Goal: Task Accomplishment & Management: Complete application form

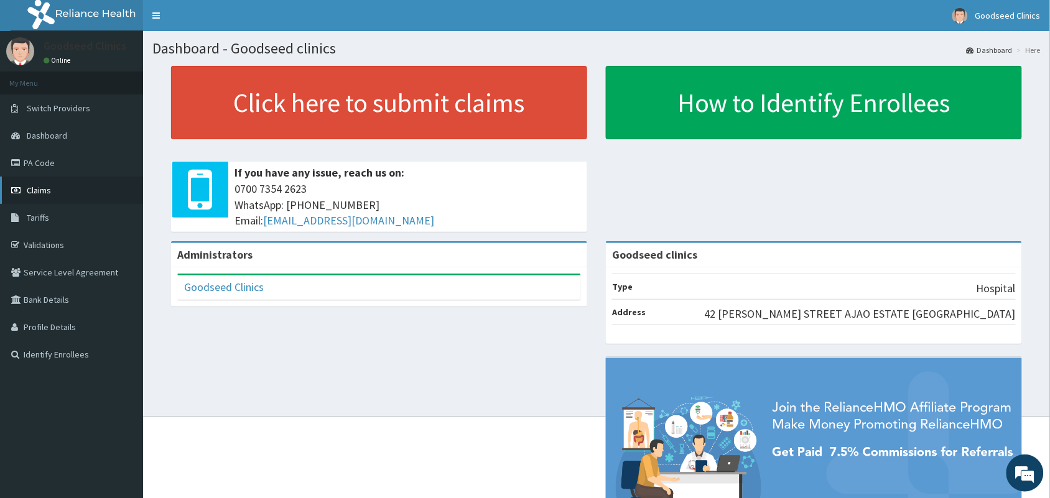
click at [27, 191] on span "Claims" at bounding box center [39, 190] width 24 height 11
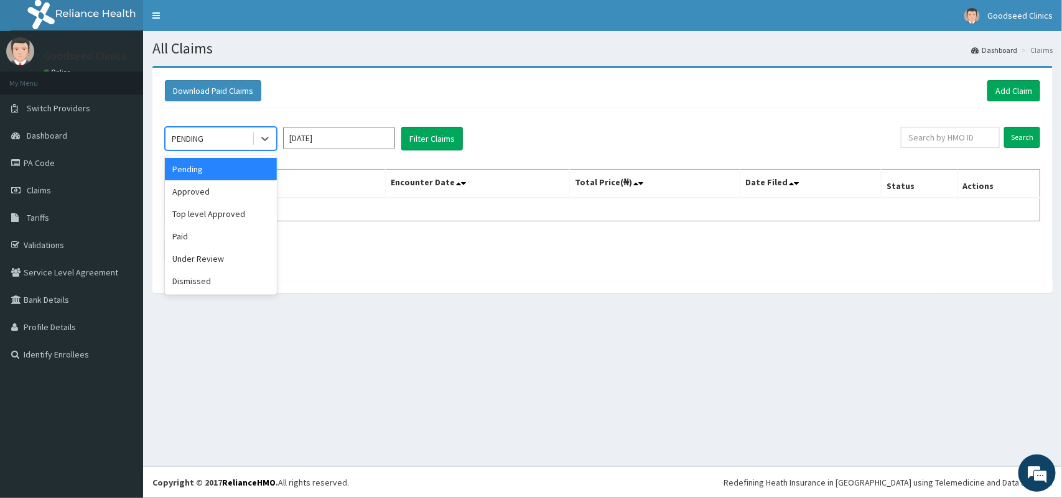
click at [225, 141] on div "PENDING" at bounding box center [209, 139] width 86 height 20
click at [213, 189] on div "Approved" at bounding box center [221, 191] width 112 height 22
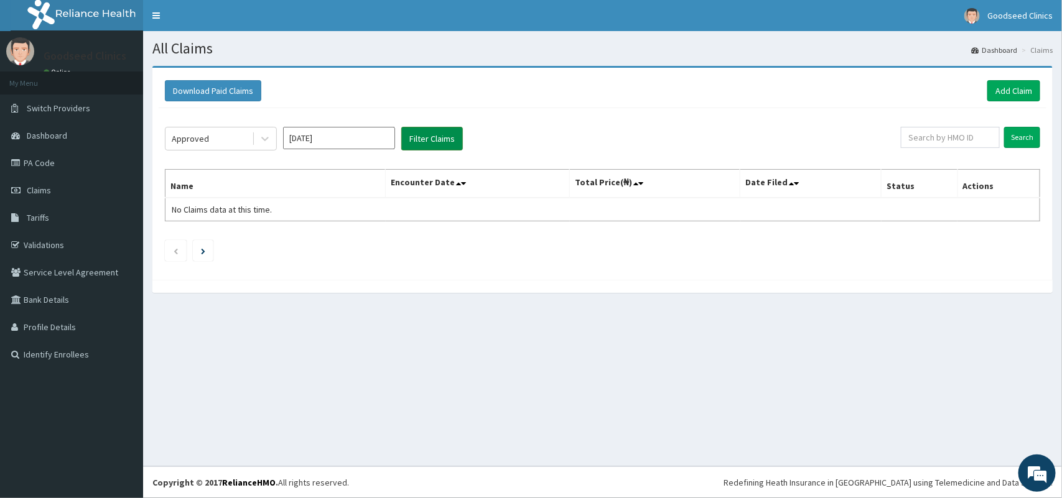
click at [432, 138] on button "Filter Claims" at bounding box center [432, 139] width 62 height 24
click at [231, 131] on div "PENDING" at bounding box center [209, 139] width 86 height 20
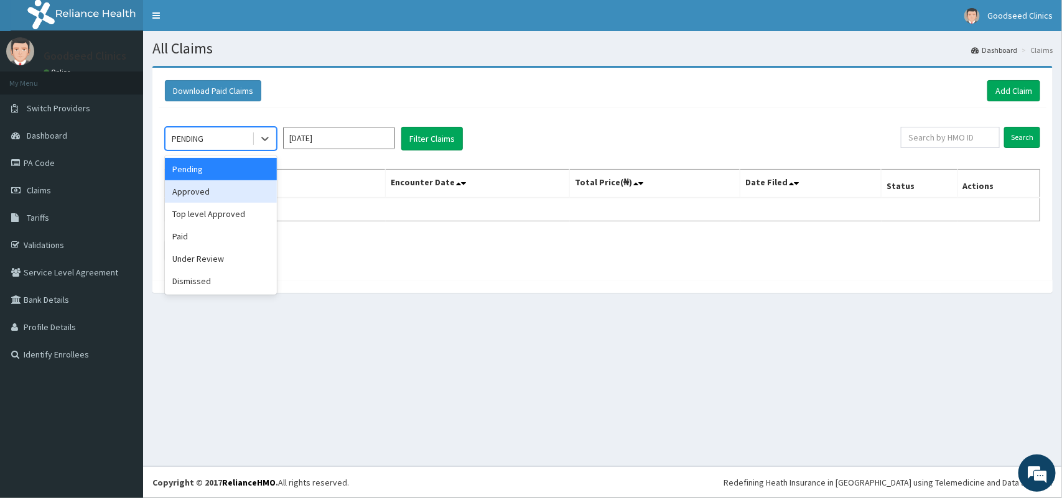
click at [197, 196] on div "Approved" at bounding box center [221, 191] width 112 height 22
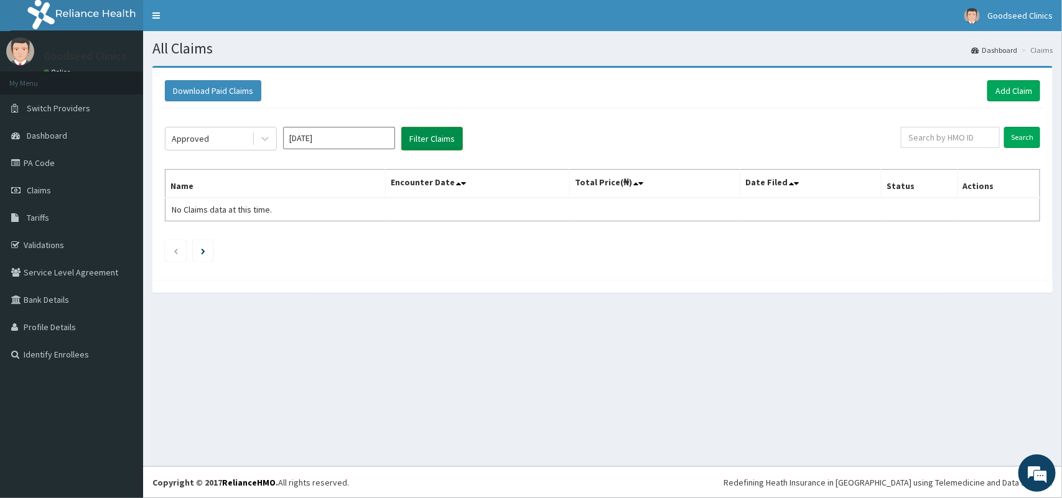
click at [419, 141] on button "Filter Claims" at bounding box center [432, 139] width 62 height 24
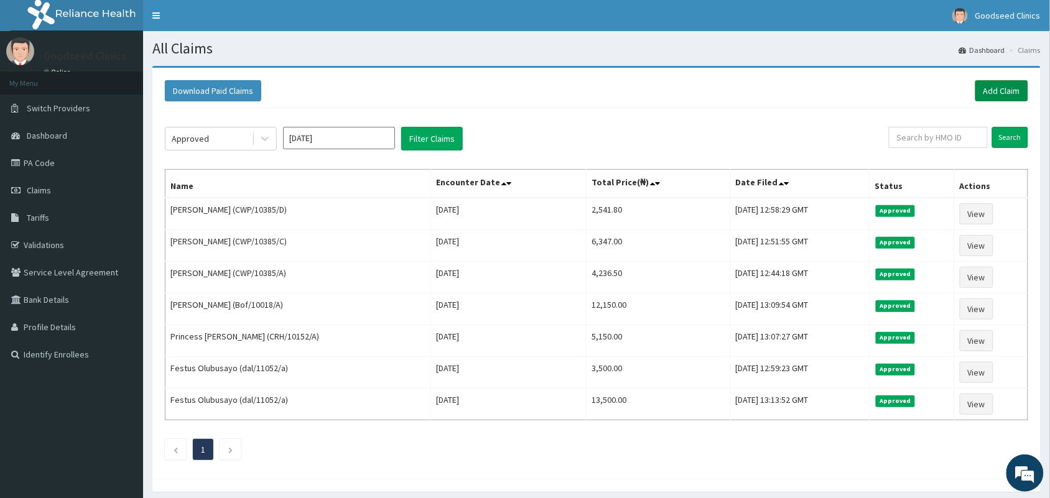
click at [1006, 91] on link "Add Claim" at bounding box center [1002, 90] width 53 height 21
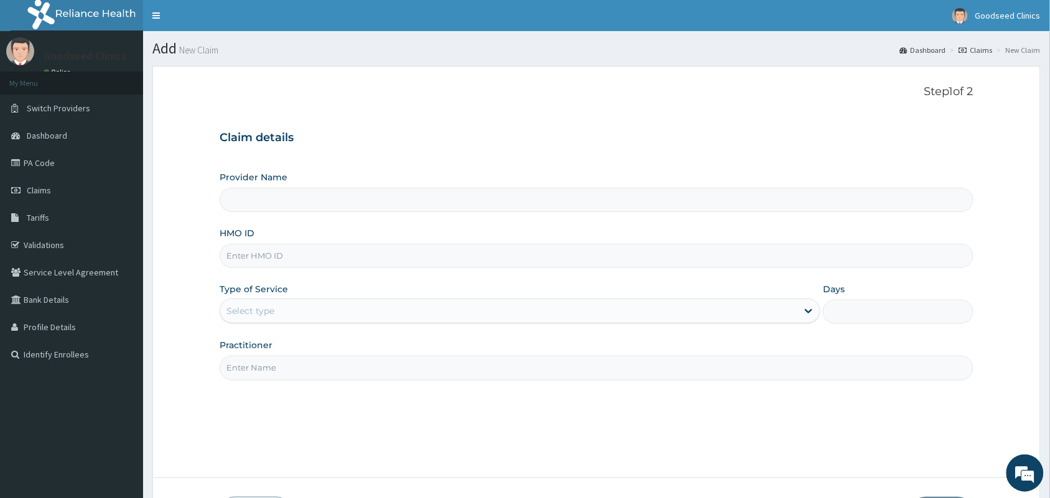
click at [490, 262] on input "HMO ID" at bounding box center [597, 256] width 754 height 24
type input "Goodseed clinics"
type input "chl/11841/a"
click at [484, 319] on div "Select type" at bounding box center [508, 311] width 577 height 20
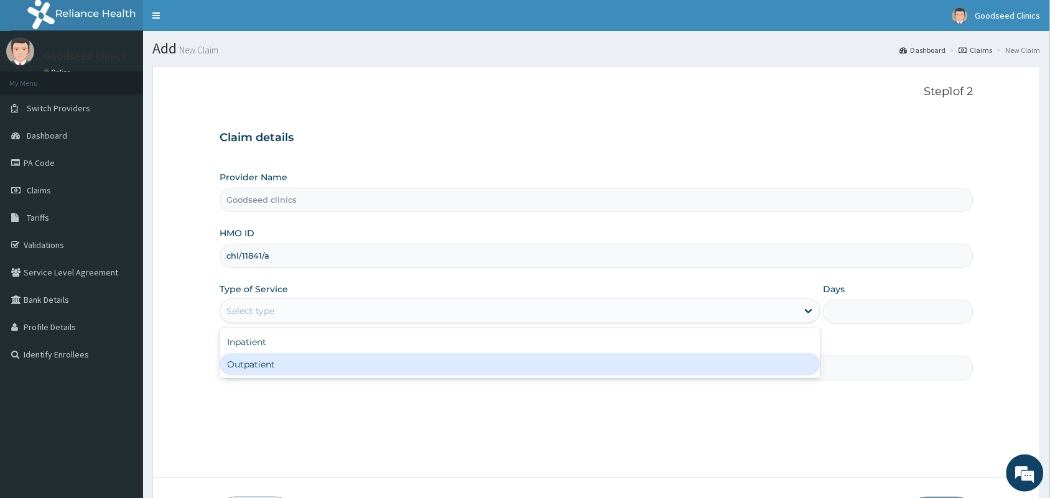
click at [454, 366] on div "Outpatient" at bounding box center [520, 364] width 601 height 22
type input "1"
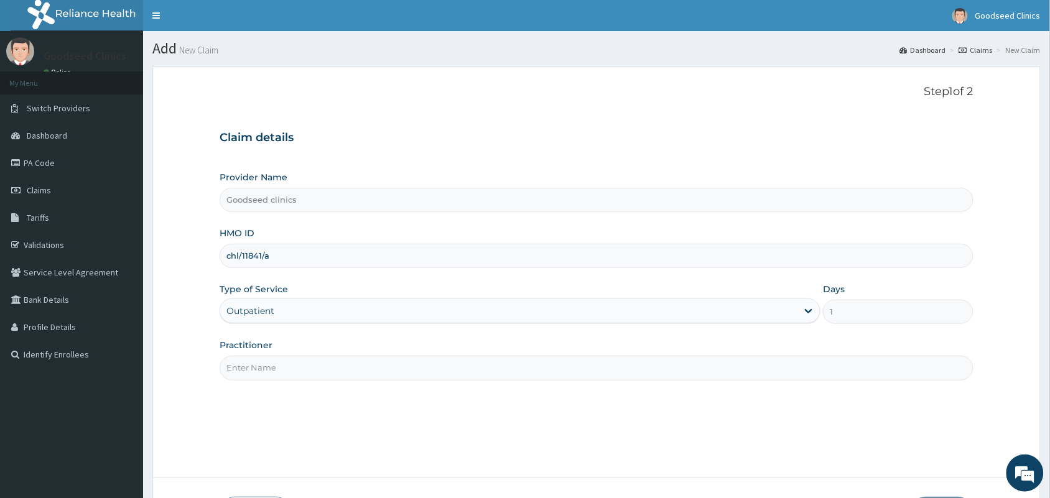
click at [627, 380] on input "Practitioner" at bounding box center [597, 368] width 754 height 24
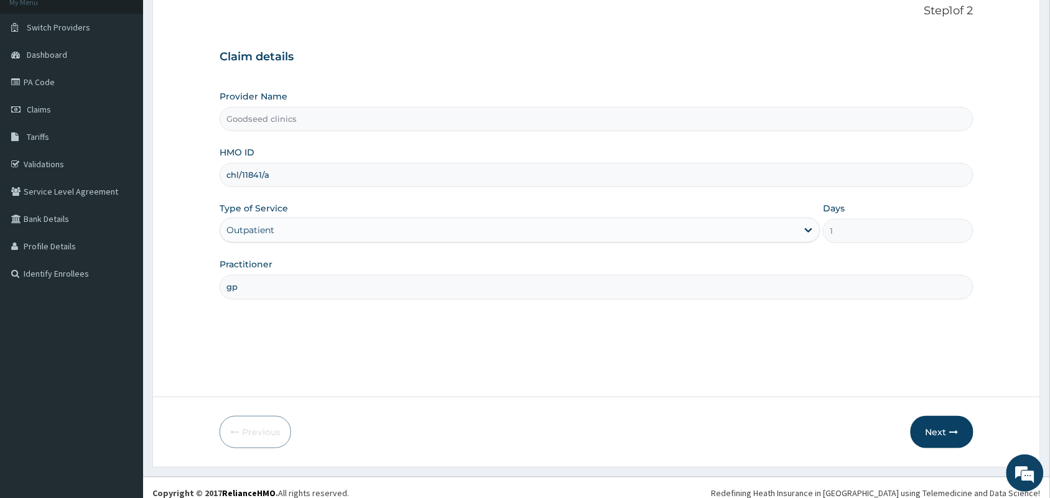
scroll to position [91, 0]
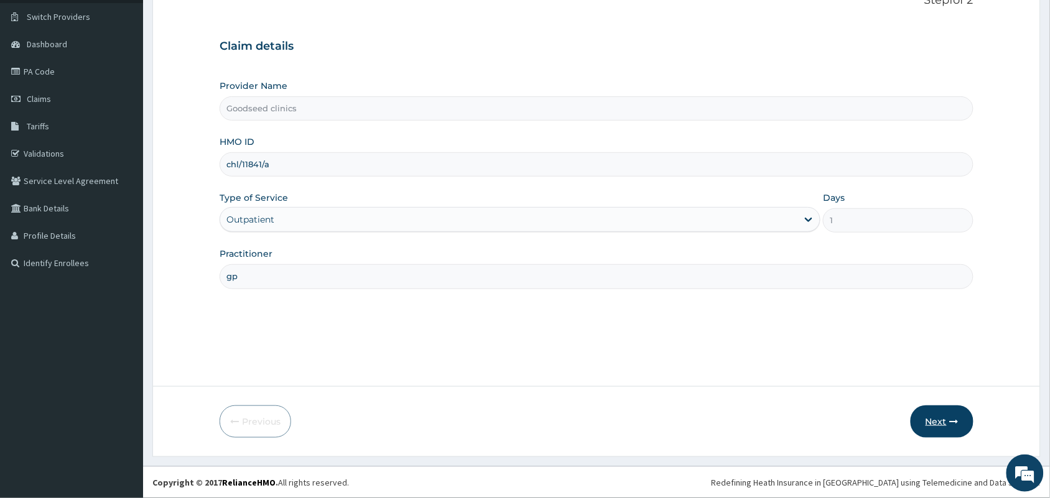
type input "gp"
click at [945, 421] on button "Next" at bounding box center [942, 422] width 63 height 32
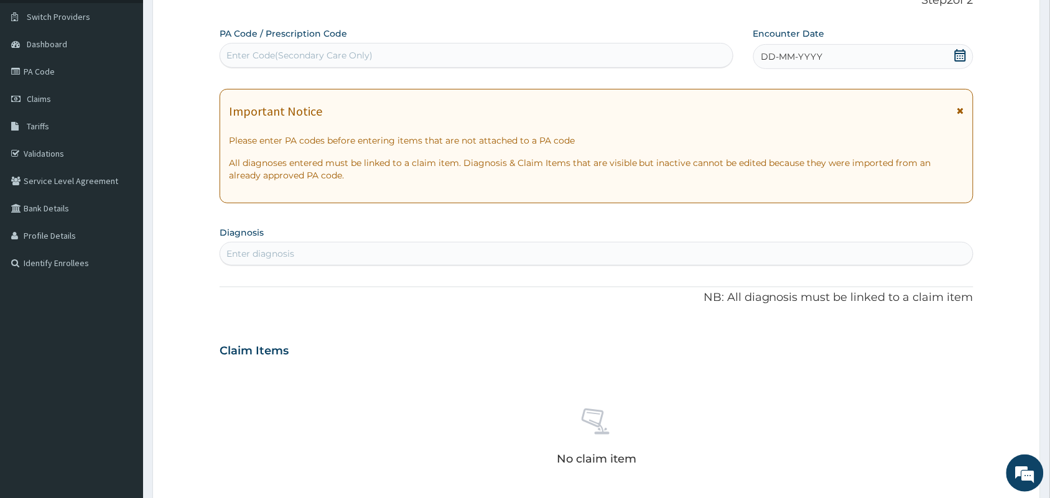
click at [966, 56] on icon at bounding box center [961, 55] width 12 height 12
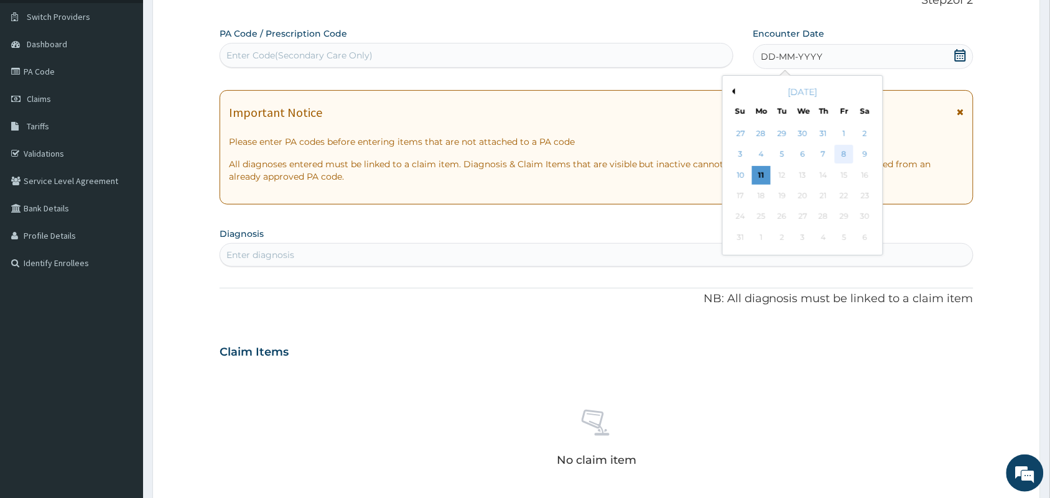
click at [847, 154] on div "8" at bounding box center [844, 155] width 19 height 19
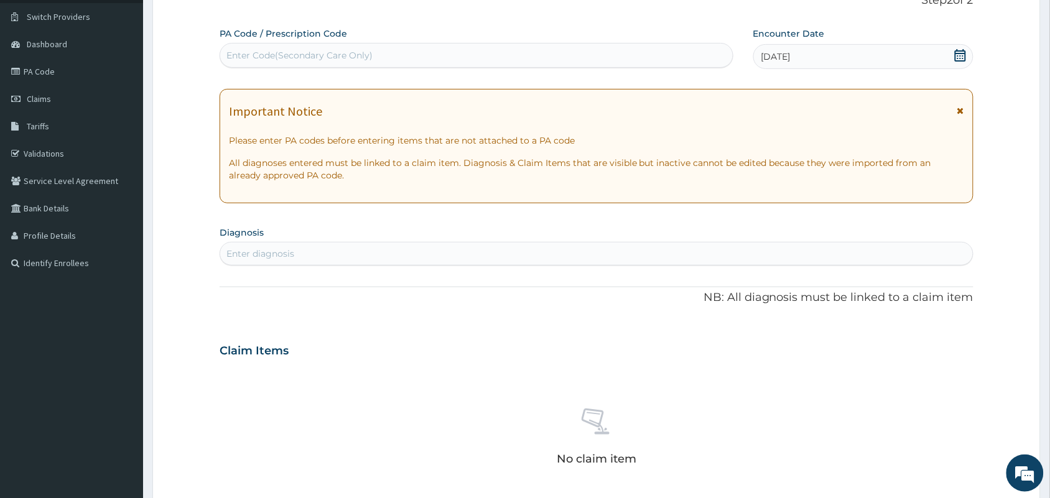
click at [381, 246] on div "Enter diagnosis" at bounding box center [596, 254] width 753 height 20
type input "dyspe"
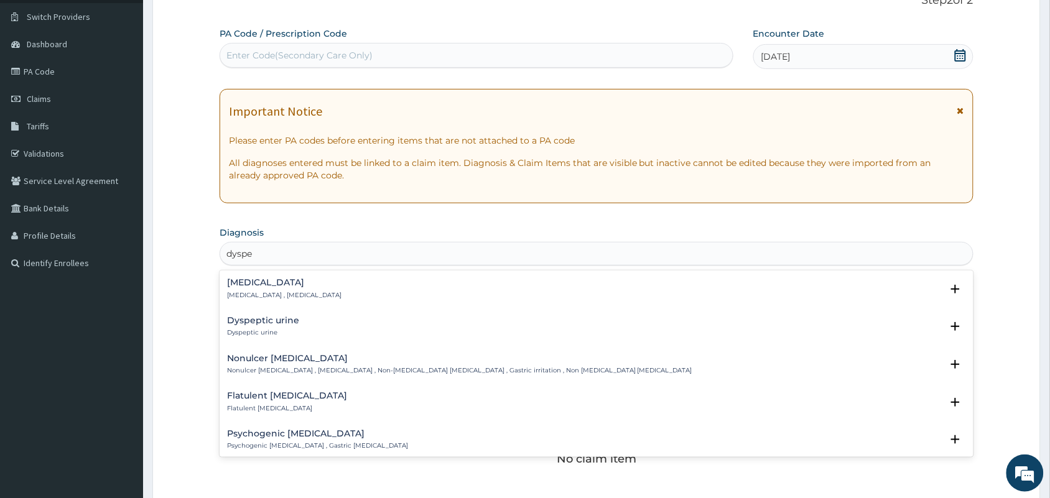
click at [327, 288] on div "[MEDICAL_DATA] [MEDICAL_DATA] , [MEDICAL_DATA]" at bounding box center [596, 289] width 739 height 22
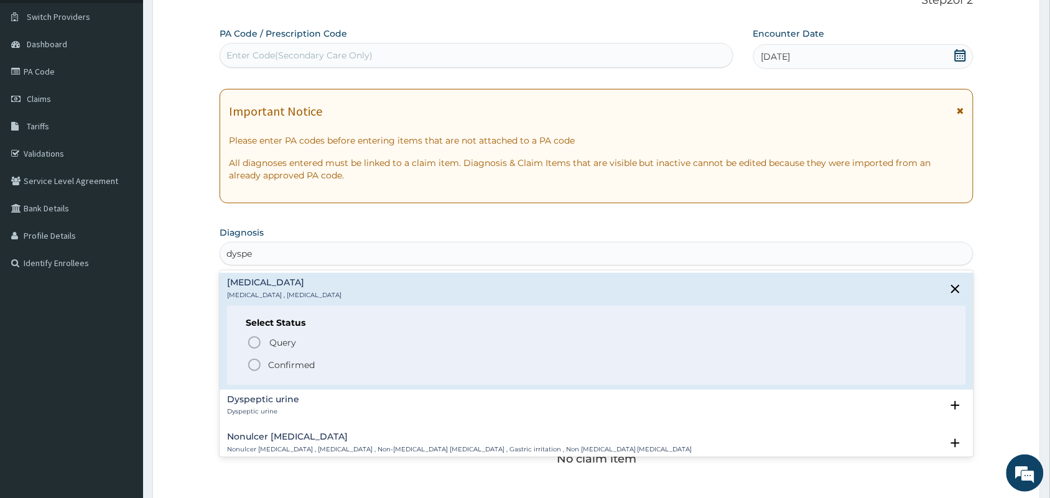
click at [284, 362] on p "Confirmed" at bounding box center [291, 365] width 47 height 12
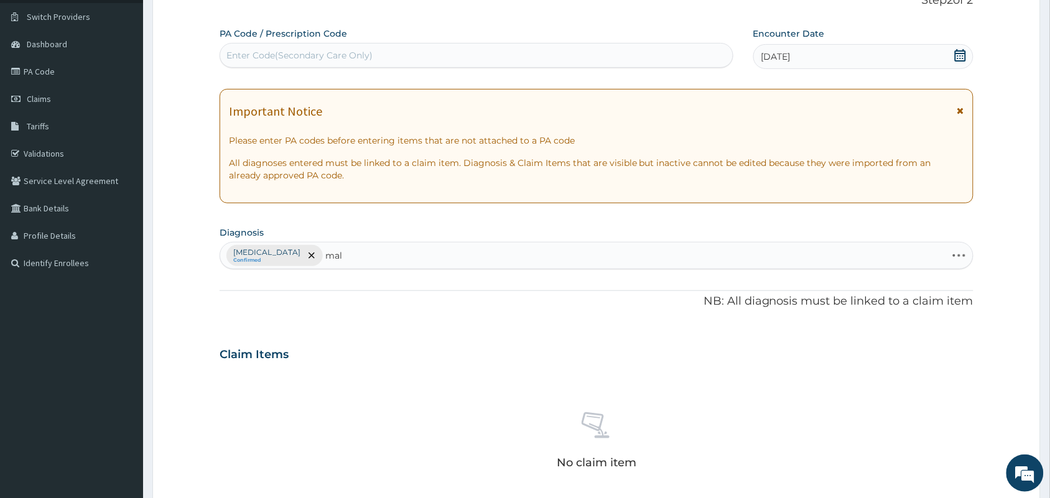
type input "mala"
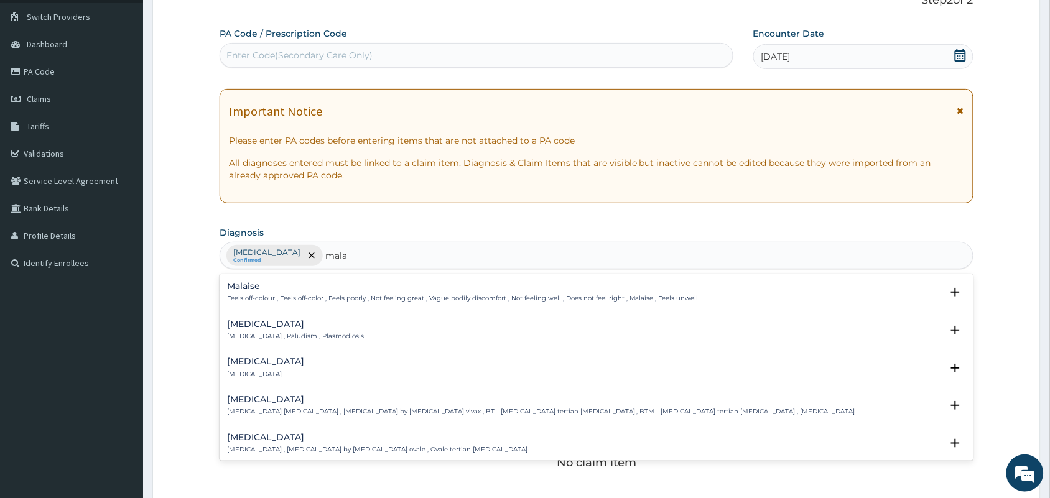
click at [378, 330] on div "Malaria Malaria , Paludism , Plasmodiosis" at bounding box center [596, 331] width 739 height 22
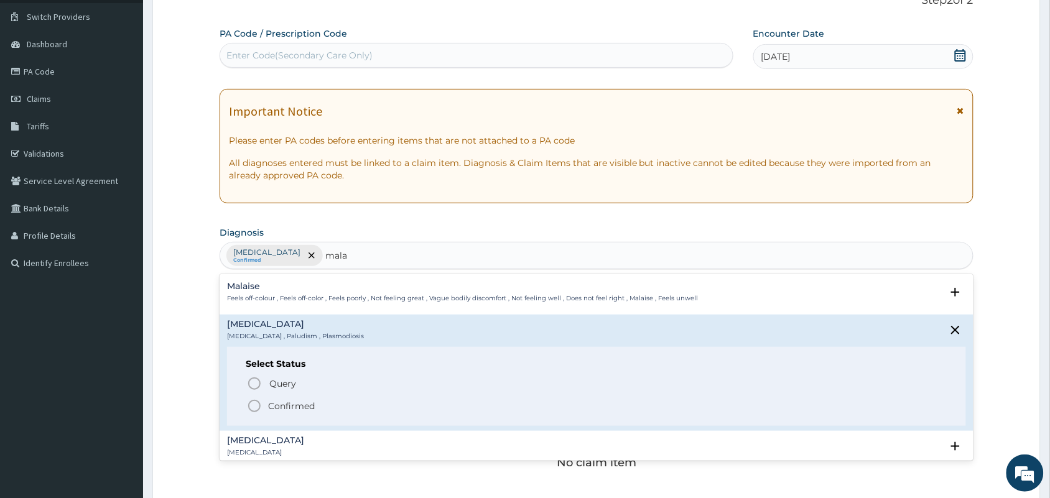
drag, startPoint x: 306, startPoint y: 417, endPoint x: 308, endPoint y: 409, distance: 8.3
click at [307, 413] on div "Select Status Query Query covers suspected (?), Keep in view (kiv), Ruled out (…" at bounding box center [596, 386] width 739 height 79
click at [308, 403] on p "Confirmed" at bounding box center [291, 406] width 47 height 12
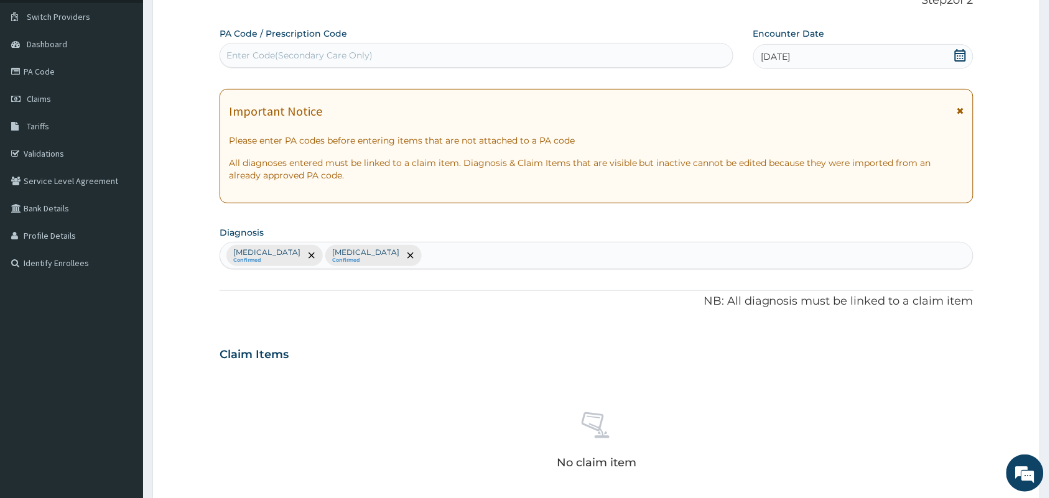
type input "p"
type input "spasm"
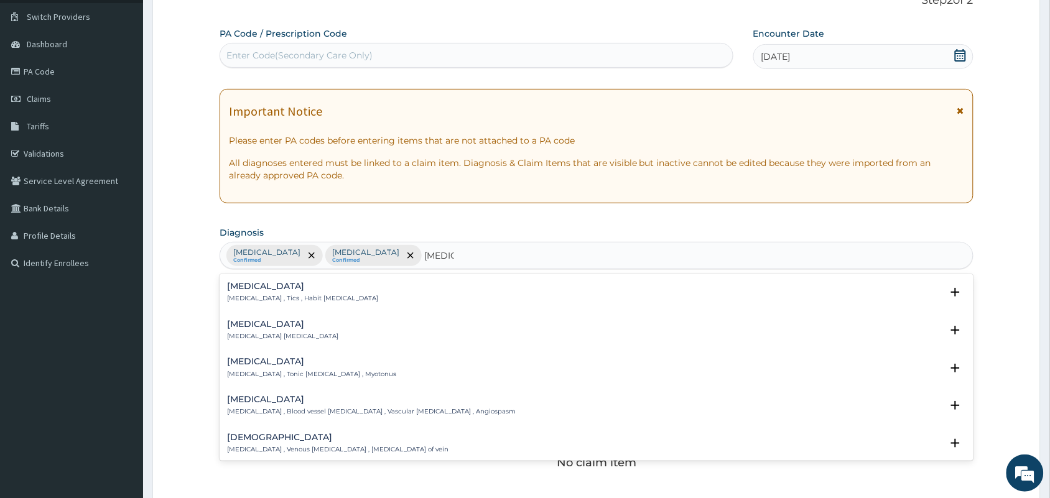
click at [387, 330] on div "Spasm Spasm , Muscle spasm" at bounding box center [596, 331] width 739 height 22
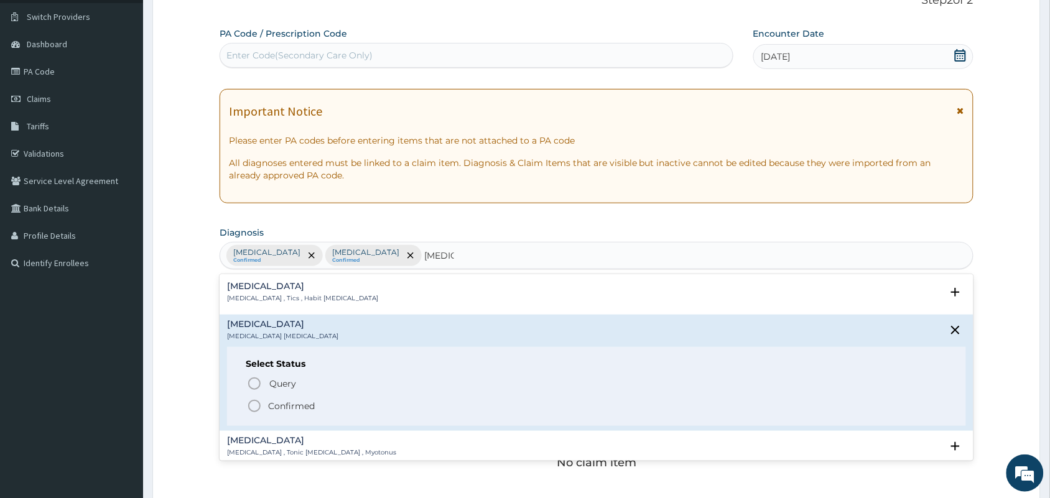
click at [327, 396] on div "Query Query covers suspected (?), Keep in view (kiv), Ruled out (r/o) Confirmed" at bounding box center [597, 395] width 702 height 38
click at [325, 406] on span "Confirmed" at bounding box center [597, 406] width 701 height 15
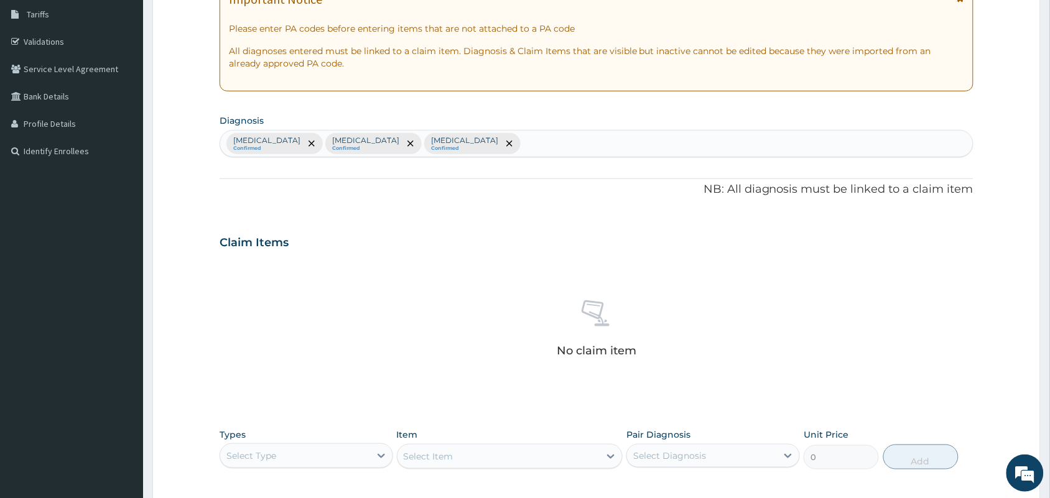
scroll to position [400, 0]
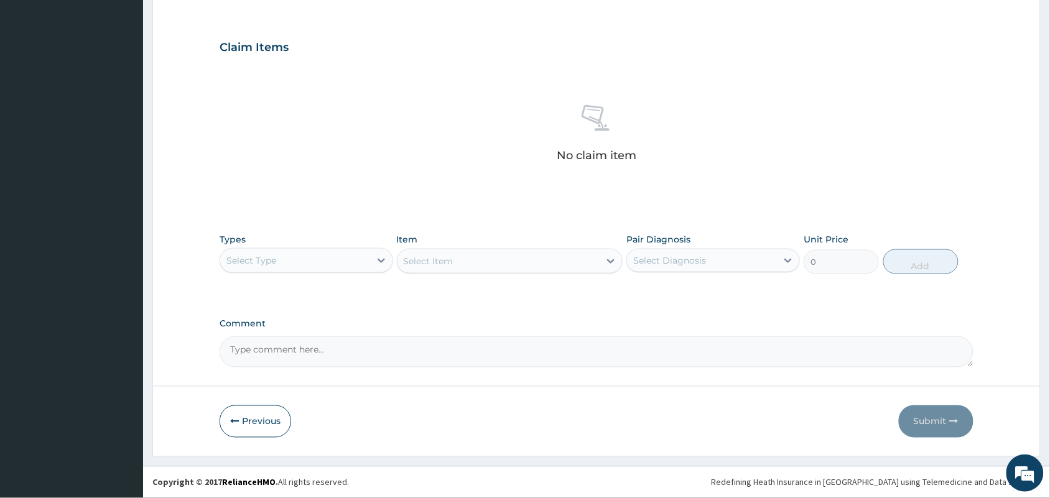
click at [368, 268] on div "Select Type" at bounding box center [295, 261] width 150 height 20
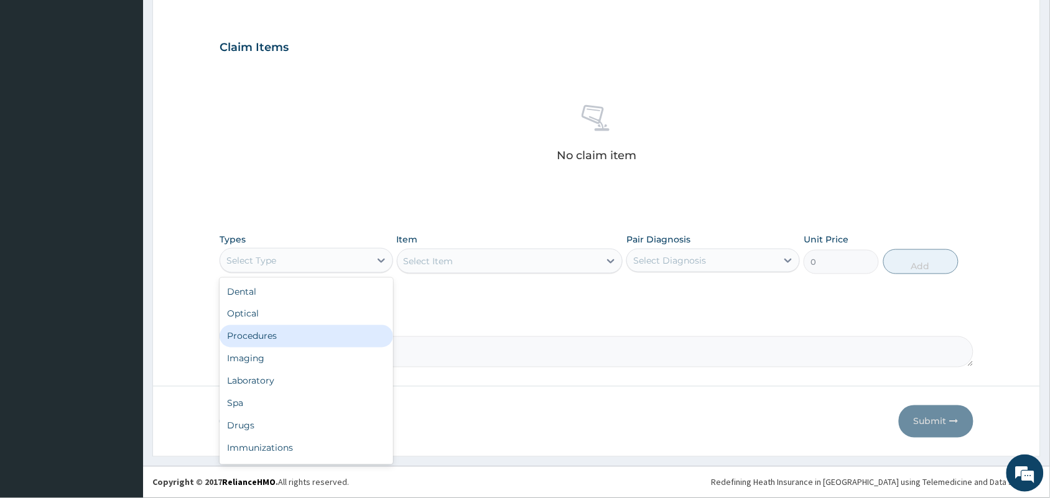
click at [338, 333] on div "Procedures" at bounding box center [307, 336] width 174 height 22
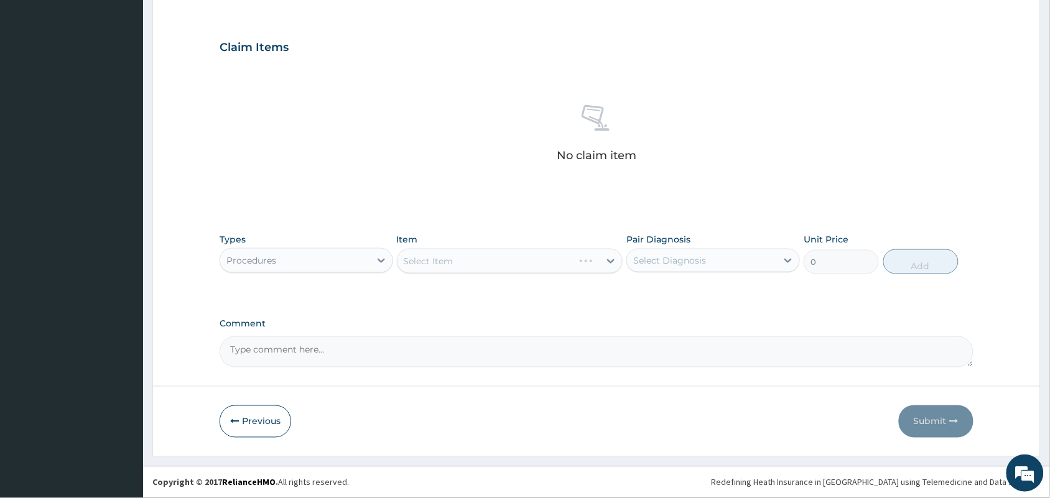
click at [757, 258] on div "Select Diagnosis" at bounding box center [702, 261] width 150 height 20
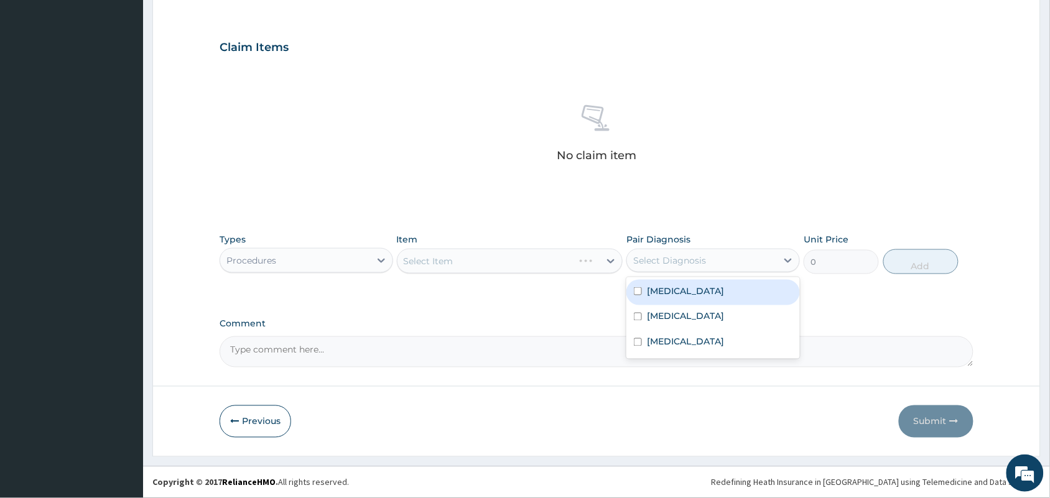
click at [660, 291] on label "Indigestion" at bounding box center [685, 291] width 77 height 12
checkbox input "true"
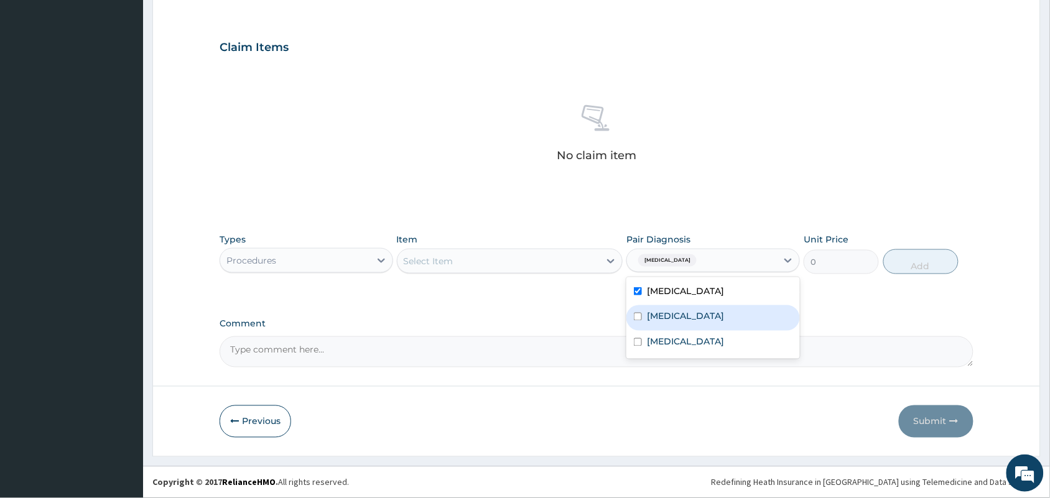
click at [650, 316] on label "Malaria" at bounding box center [685, 317] width 77 height 12
checkbox input "true"
click at [637, 347] on div "Spasm" at bounding box center [714, 344] width 174 height 26
checkbox input "true"
click at [454, 250] on div "Select Item" at bounding box center [510, 261] width 227 height 25
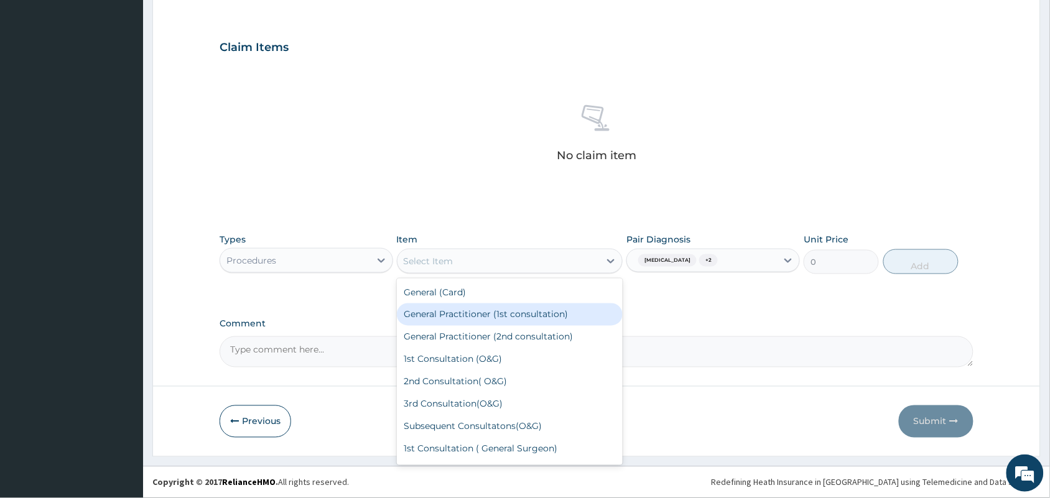
drag, startPoint x: 452, startPoint y: 309, endPoint x: 670, endPoint y: 300, distance: 218.0
click at [452, 309] on div "General Practitioner (1st consultation)" at bounding box center [510, 315] width 227 height 22
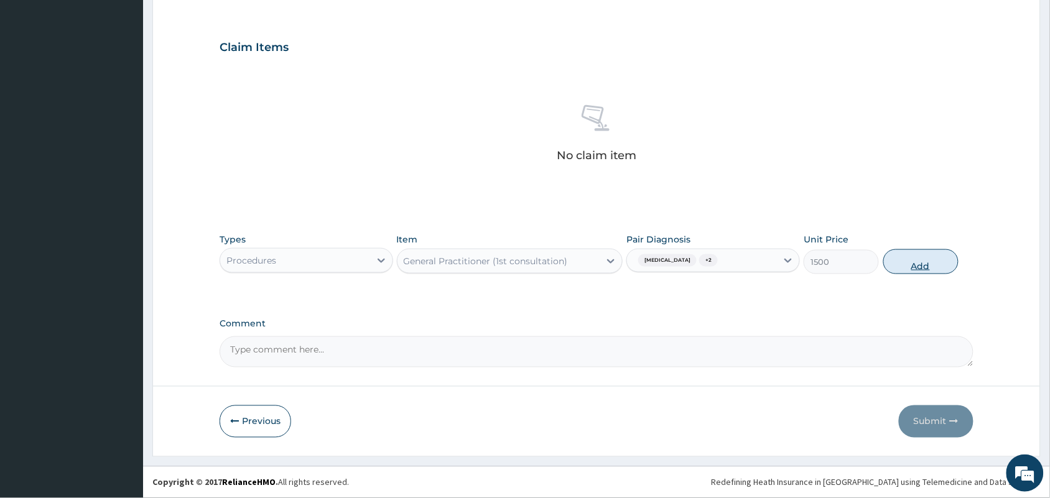
click at [914, 268] on button "Add" at bounding box center [921, 262] width 75 height 25
type input "0"
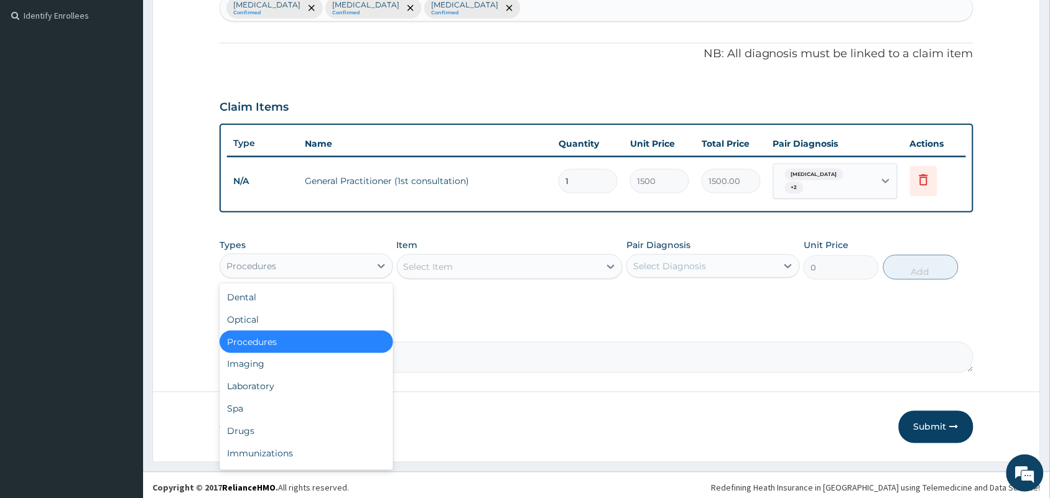
click at [358, 264] on div "Procedures" at bounding box center [295, 266] width 150 height 20
drag, startPoint x: 304, startPoint y: 420, endPoint x: 355, endPoint y: 401, distance: 54.3
click at [304, 421] on div "Drugs" at bounding box center [307, 432] width 174 height 22
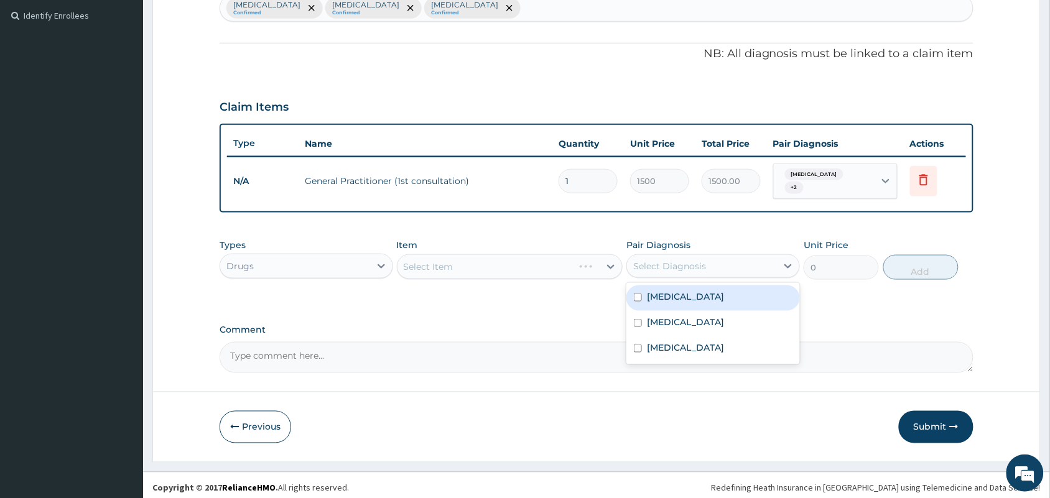
click at [708, 257] on div "Select Diagnosis" at bounding box center [702, 266] width 150 height 20
click at [689, 293] on label "Indigestion" at bounding box center [685, 297] width 77 height 12
checkbox input "true"
drag, startPoint x: 570, startPoint y: 261, endPoint x: 579, endPoint y: 261, distance: 9.3
click at [573, 261] on div "Select Item" at bounding box center [499, 267] width 203 height 20
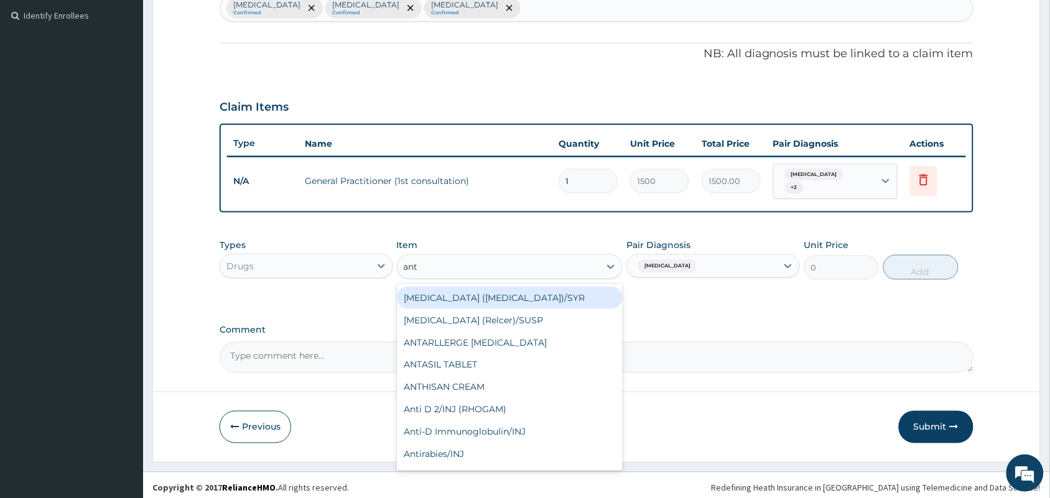
type input "anta"
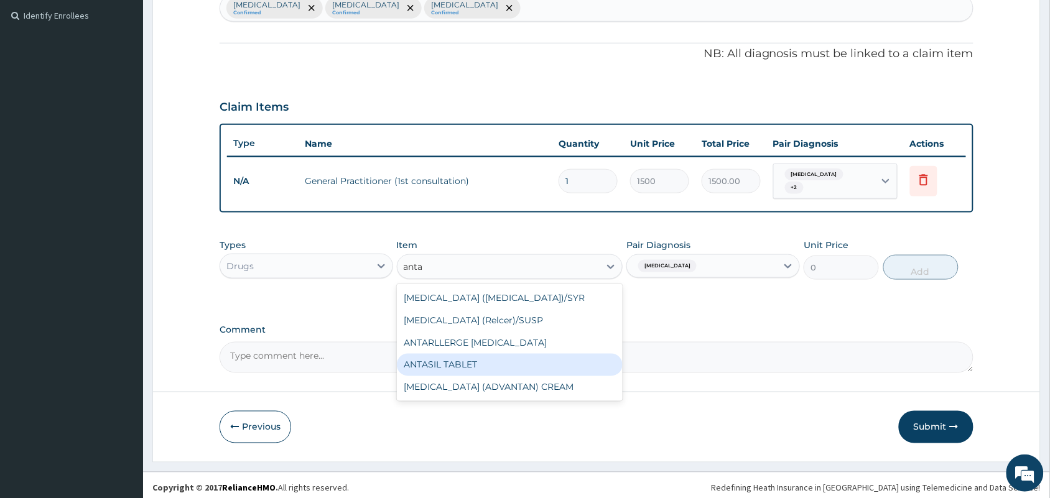
click at [437, 361] on div "ANTASIL TABLET" at bounding box center [510, 365] width 227 height 22
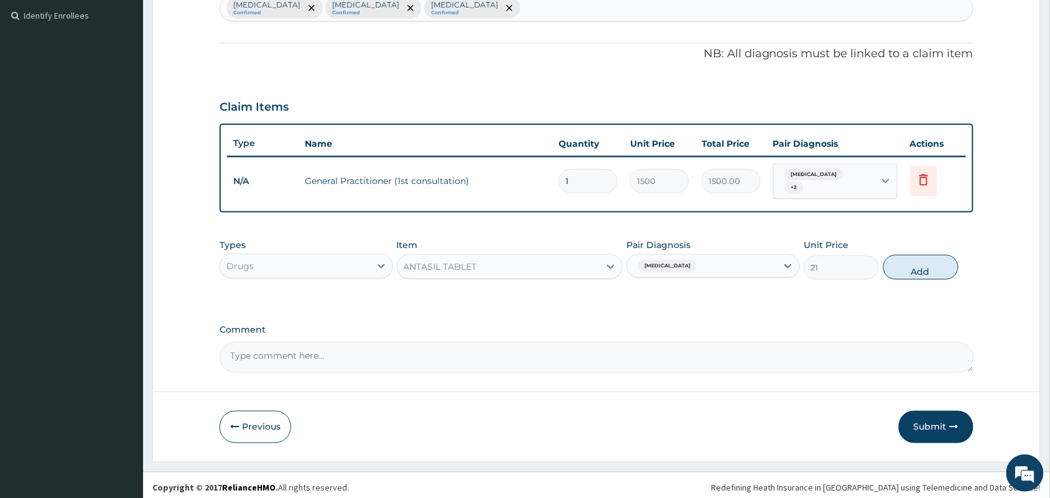
click at [917, 271] on button "Add" at bounding box center [921, 267] width 75 height 25
type input "0"
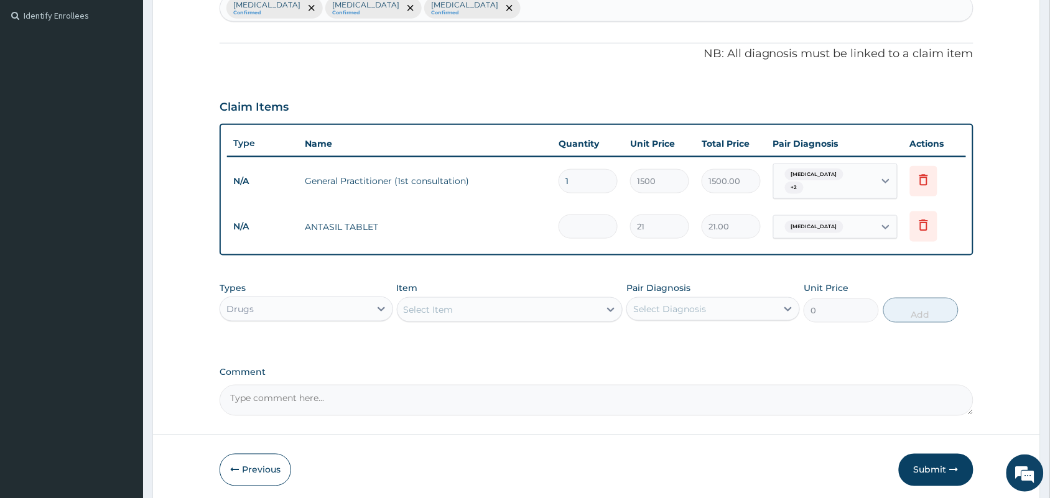
type input "0.00"
type input "2"
type input "42.00"
type input "21"
type input "441.00"
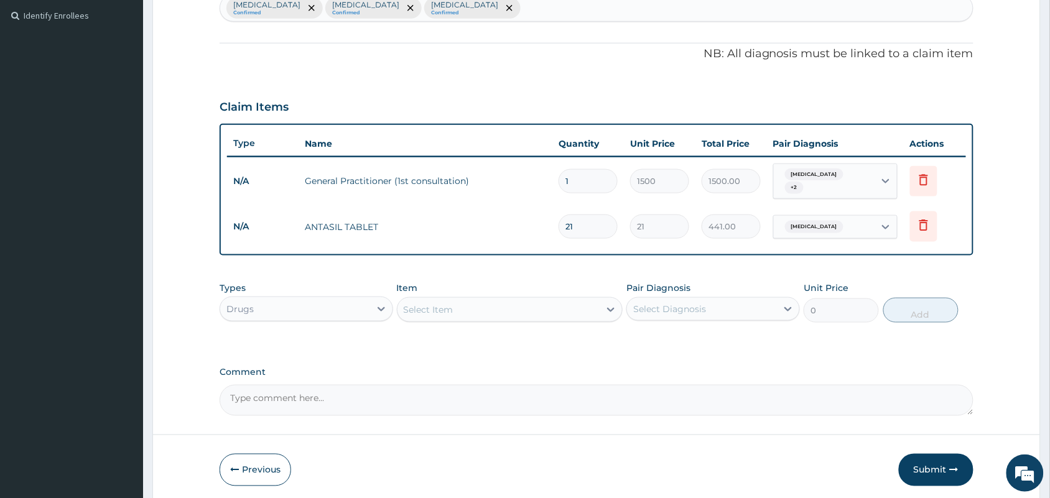
type input "21"
click at [536, 311] on div "Select Item" at bounding box center [499, 310] width 203 height 20
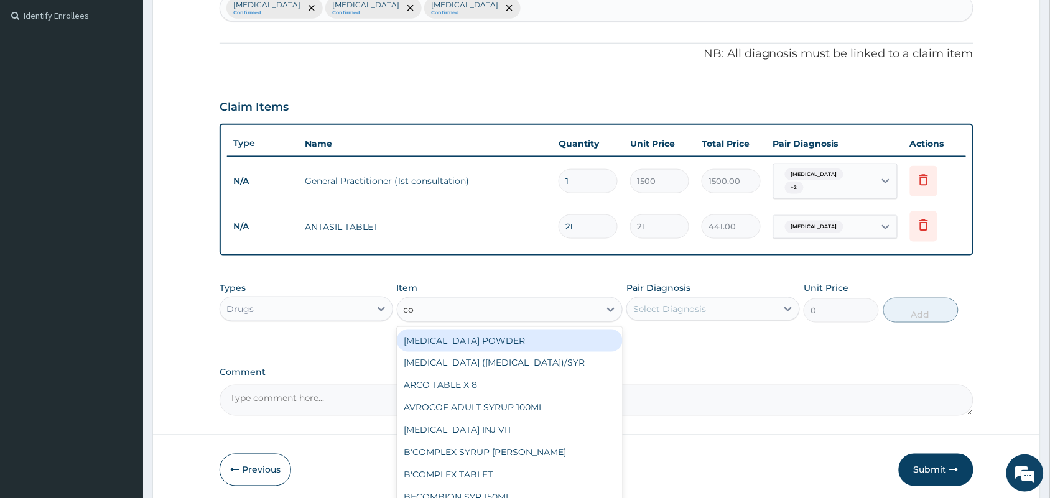
type input "coa"
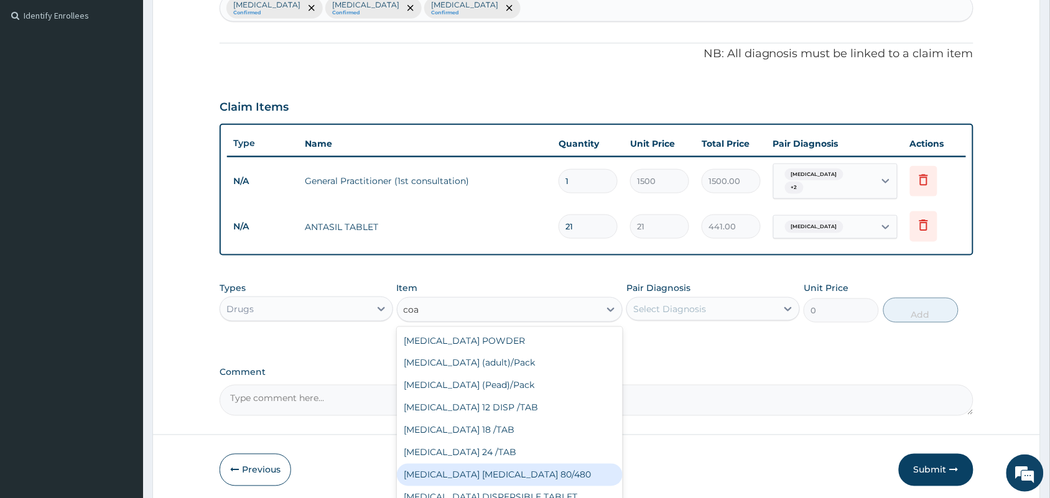
click at [490, 471] on div "COARTEM D TAB 80/480" at bounding box center [510, 475] width 227 height 22
type input "3465"
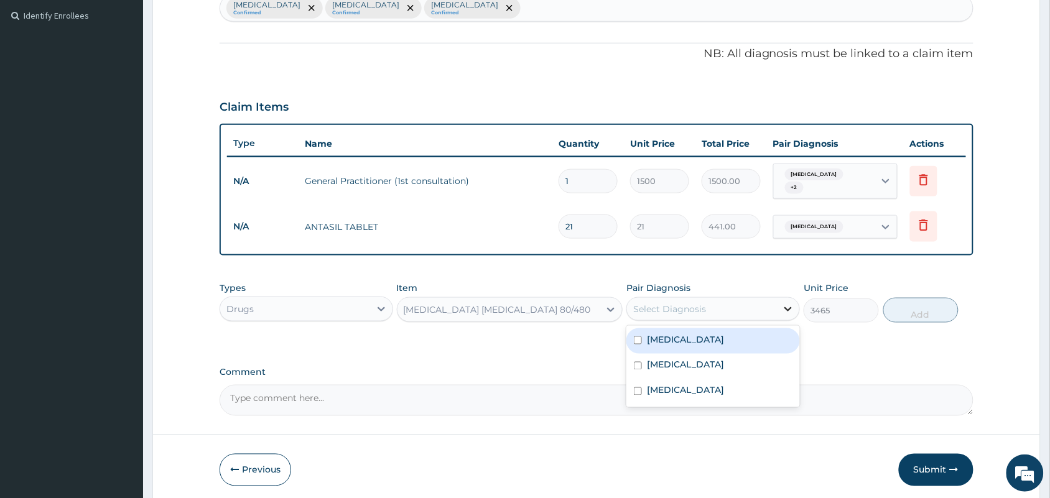
click at [789, 303] on icon at bounding box center [788, 309] width 12 height 12
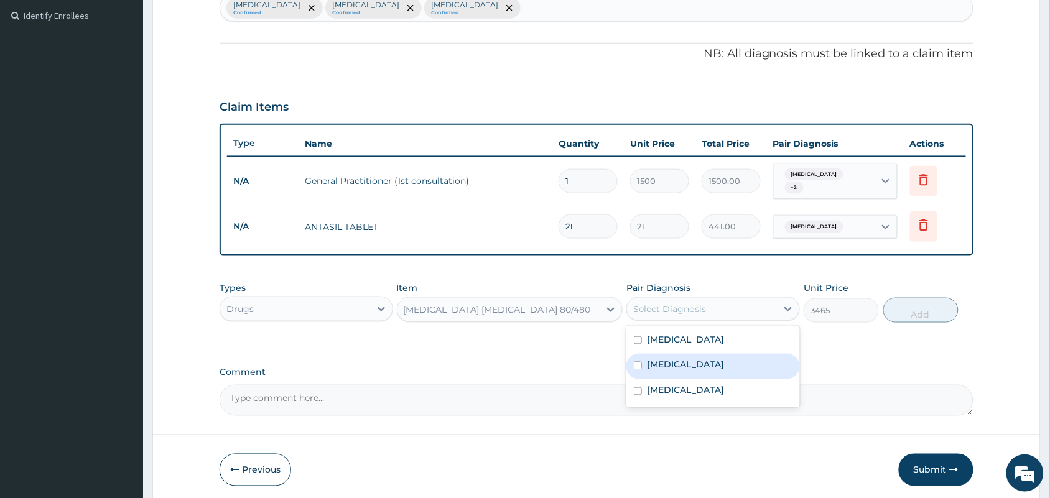
click at [727, 362] on div "Malaria" at bounding box center [714, 367] width 174 height 26
checkbox input "true"
click at [916, 310] on button "Add" at bounding box center [921, 310] width 75 height 25
type input "0"
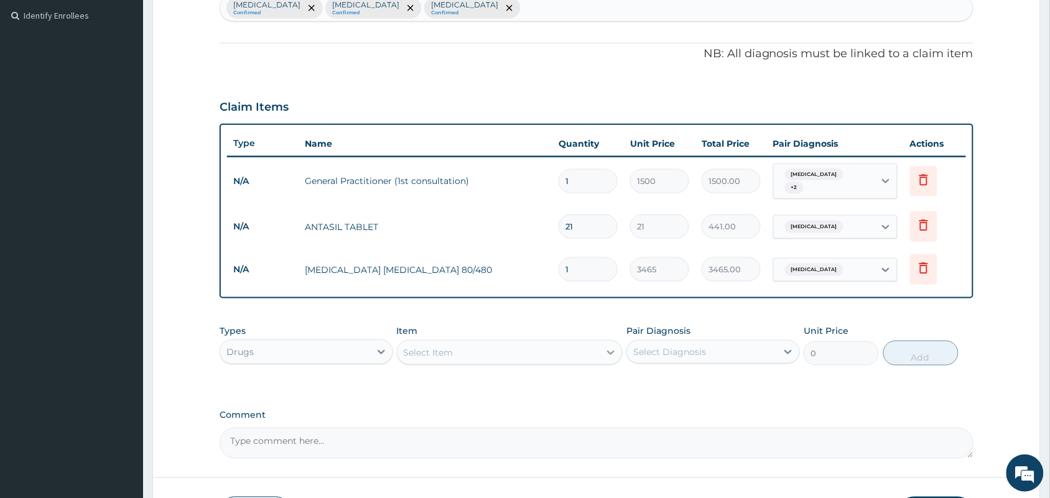
click at [615, 350] on icon at bounding box center [611, 353] width 12 height 12
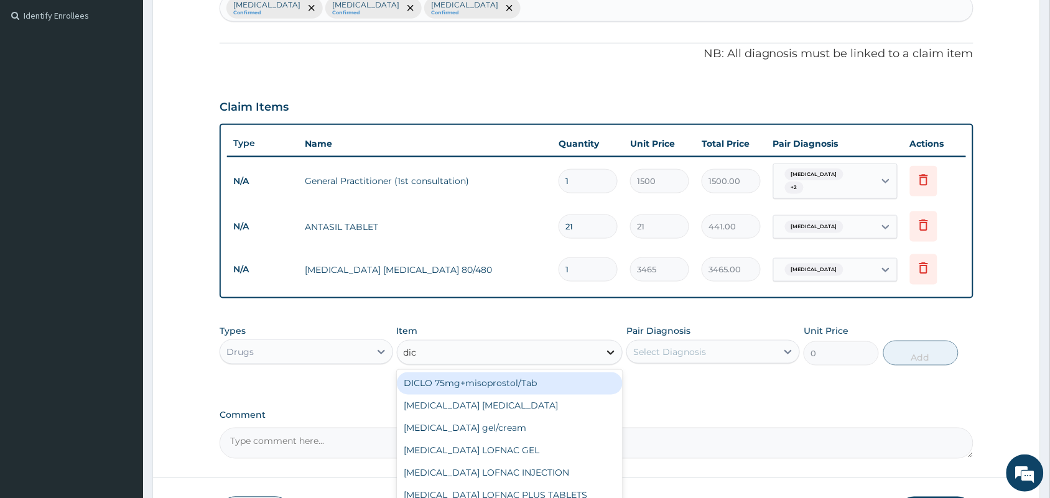
type input "dicl"
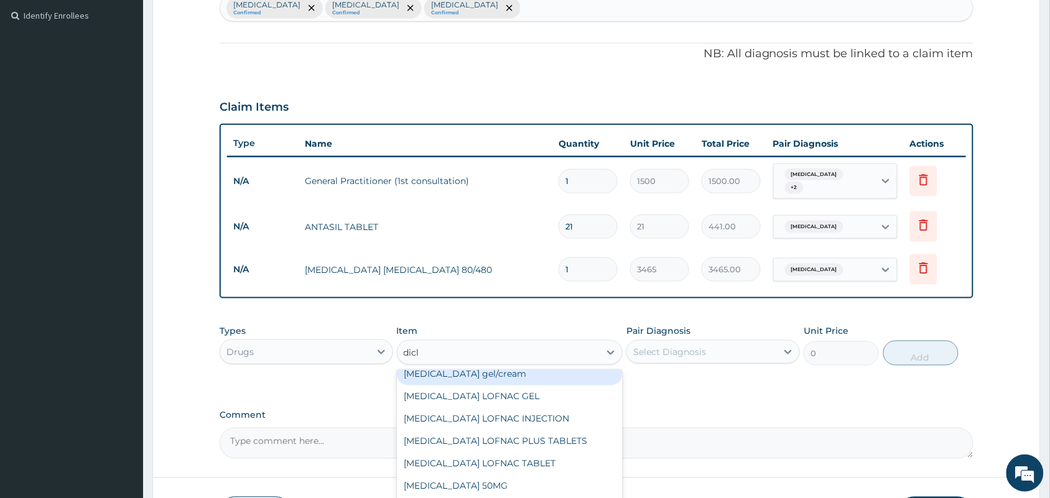
scroll to position [78, 0]
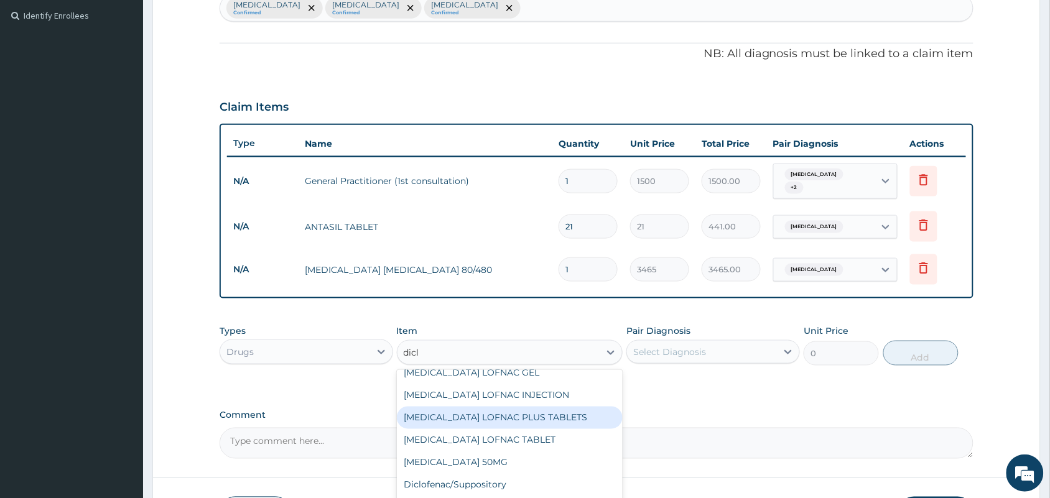
click at [533, 412] on div "Diclofenac LOFNAC PLUS TABLETS" at bounding box center [510, 418] width 227 height 22
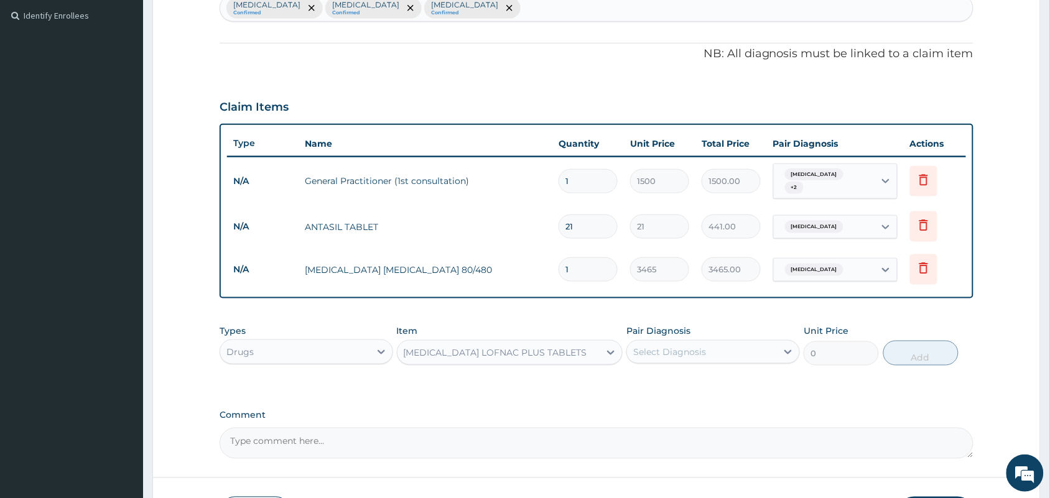
type input "315"
click at [696, 352] on div "Select Diagnosis" at bounding box center [669, 352] width 73 height 12
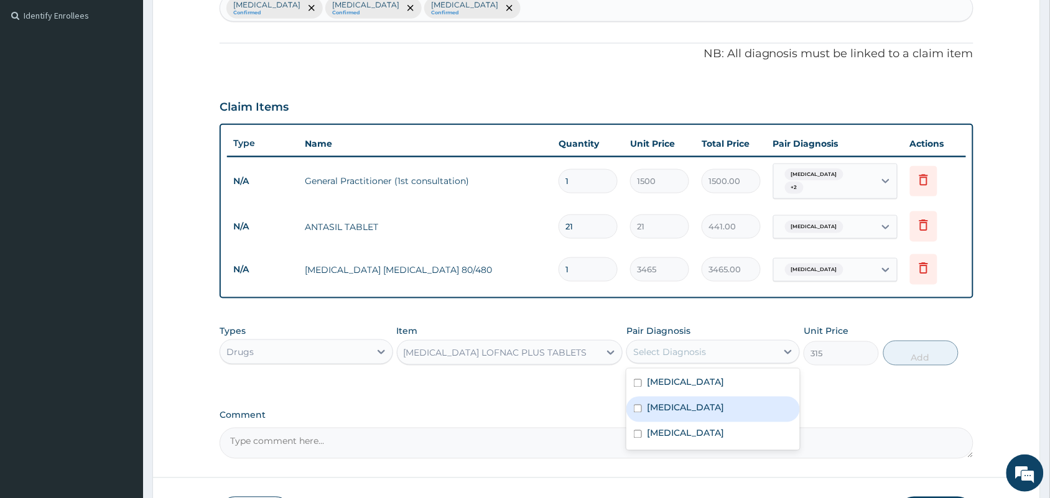
click at [675, 402] on label "Malaria" at bounding box center [685, 408] width 77 height 12
checkbox input "true"
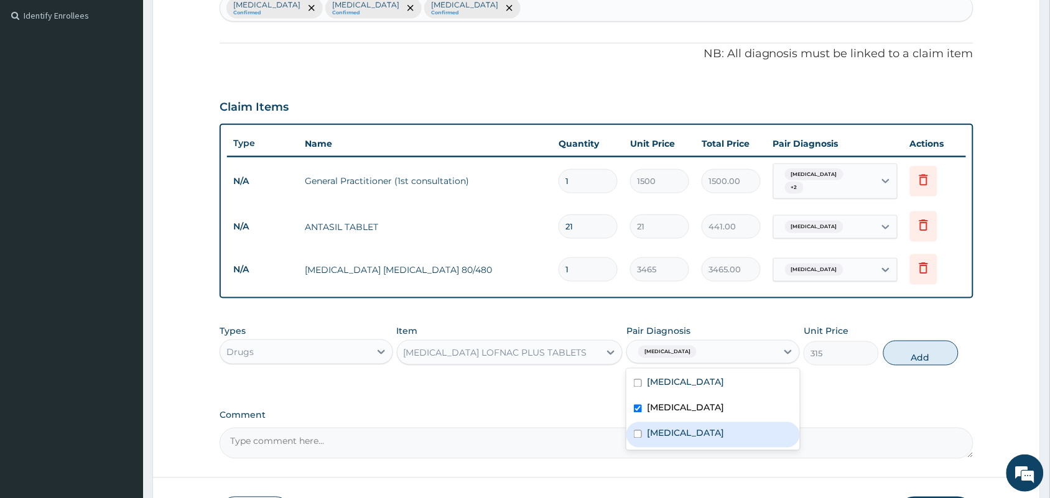
click at [663, 428] on label "Spasm" at bounding box center [685, 434] width 77 height 12
checkbox input "true"
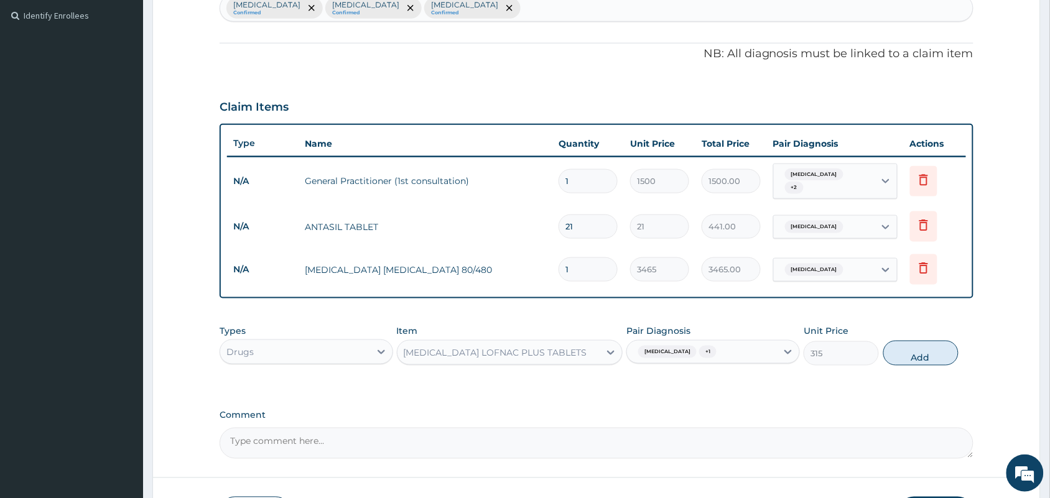
click at [922, 350] on button "Add" at bounding box center [921, 353] width 75 height 25
type input "0"
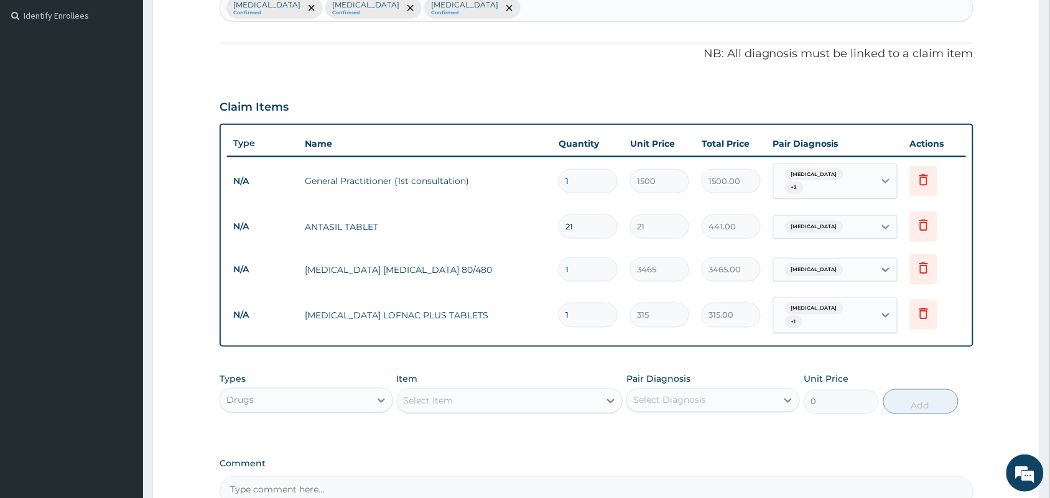
type input "10"
type input "3150.00"
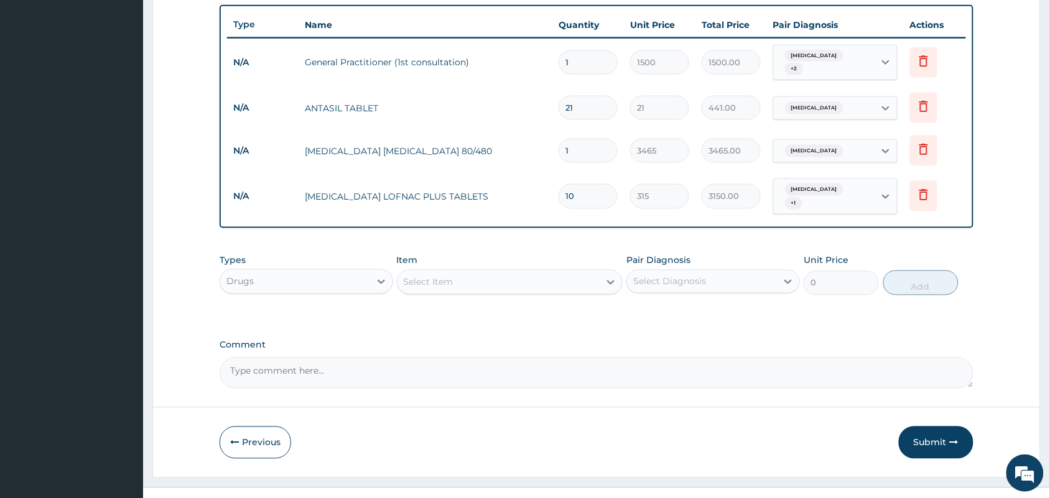
scroll to position [468, 0]
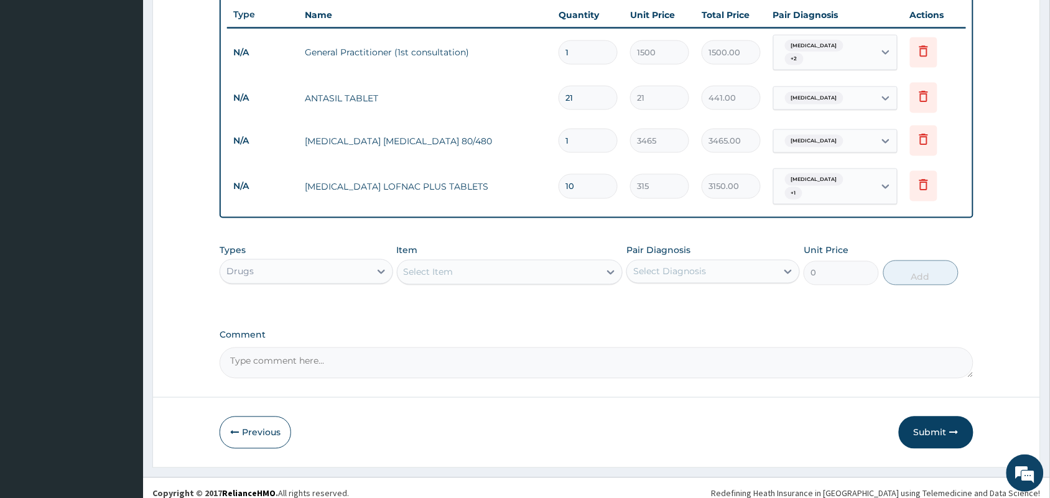
type input "10"
click at [543, 263] on div "Select Item" at bounding box center [499, 273] width 203 height 20
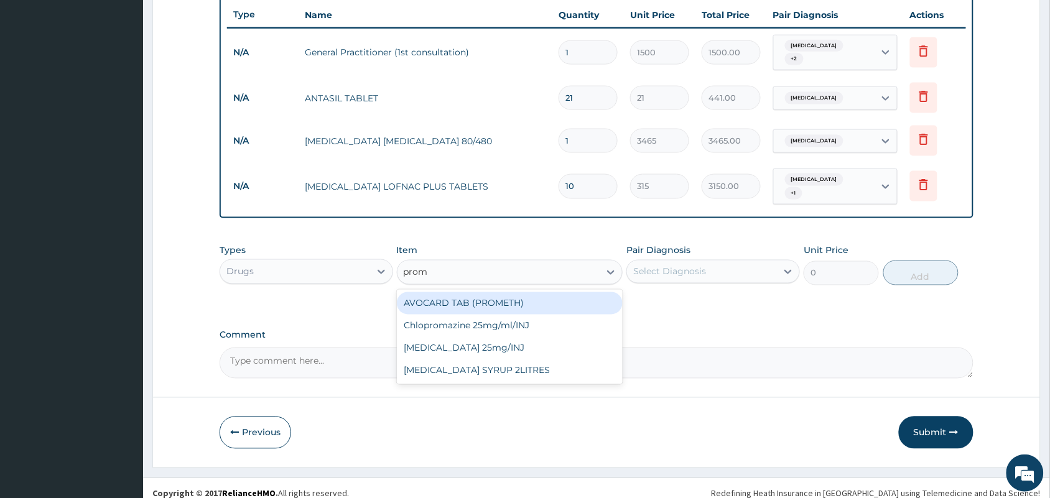
type input "prome"
click at [537, 292] on div "AVOCARD TAB (PROMETH)" at bounding box center [510, 303] width 227 height 22
type input "33.6"
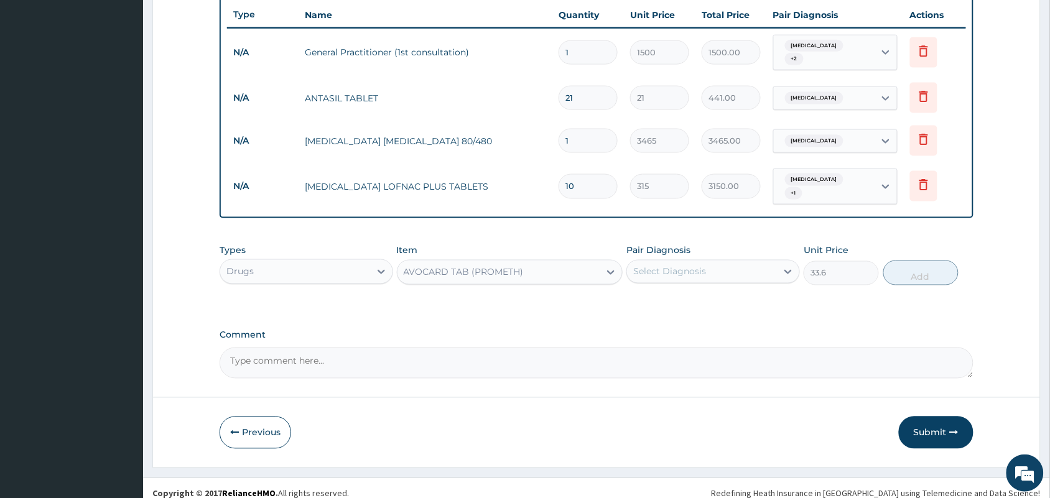
click at [750, 262] on div "Select Diagnosis" at bounding box center [702, 272] width 150 height 20
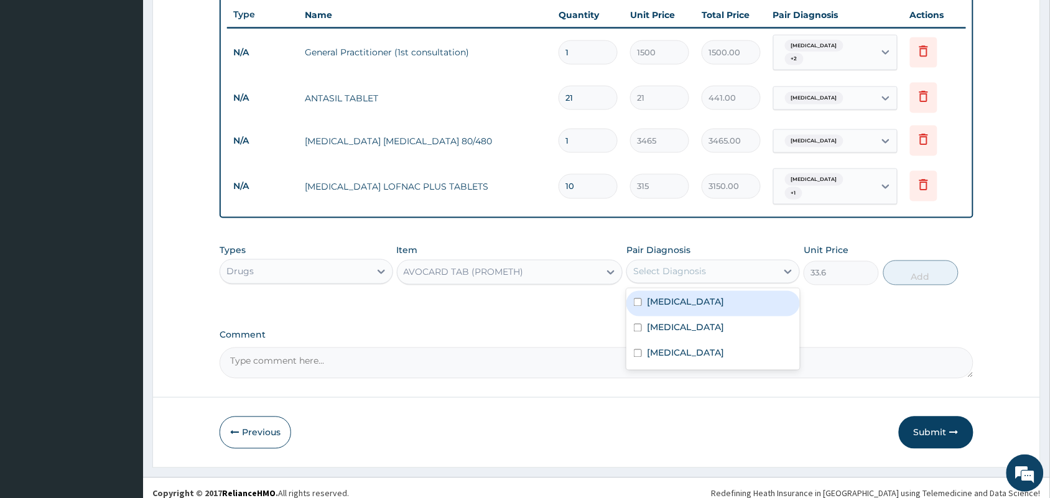
click at [706, 302] on div "Indigestion" at bounding box center [714, 304] width 174 height 26
checkbox input "true"
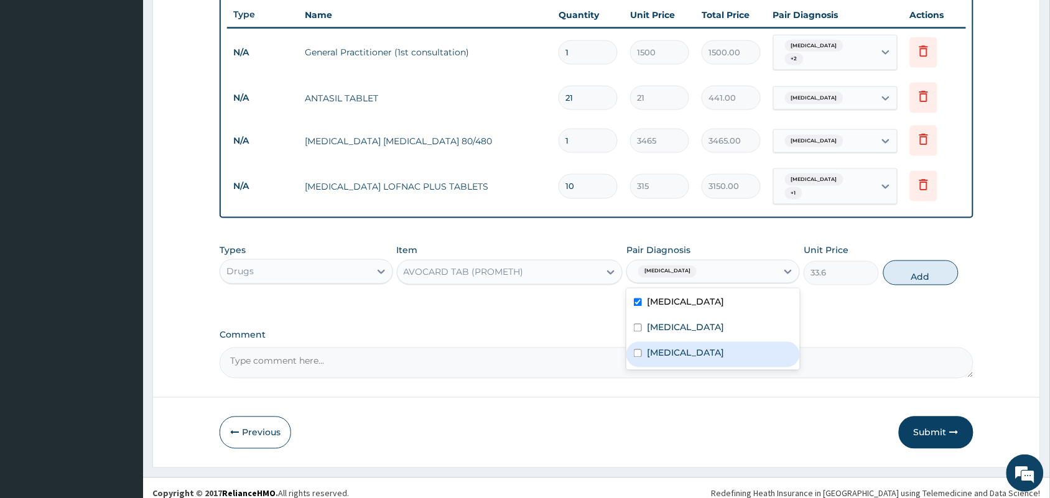
click at [681, 352] on div "Spasm" at bounding box center [714, 355] width 174 height 26
checkbox input "true"
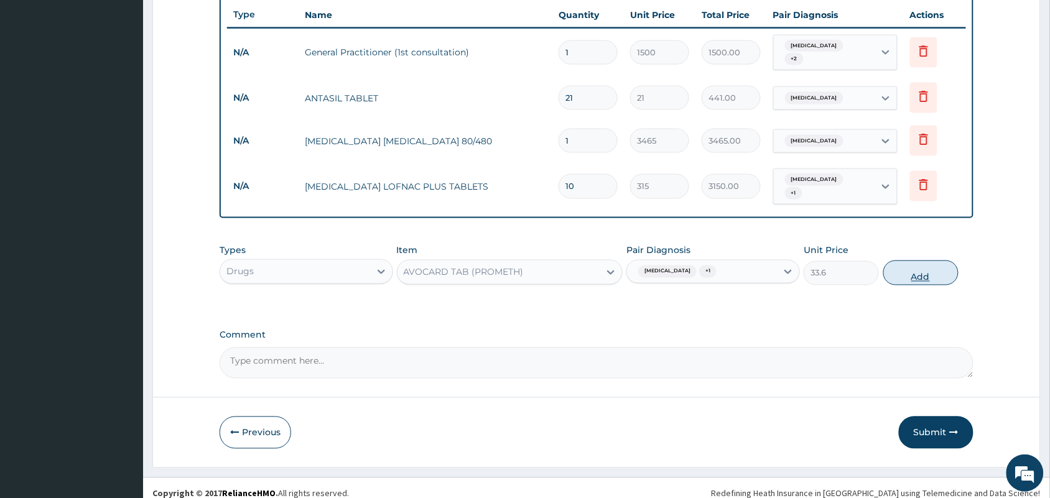
click at [915, 266] on button "Add" at bounding box center [921, 273] width 75 height 25
type input "0"
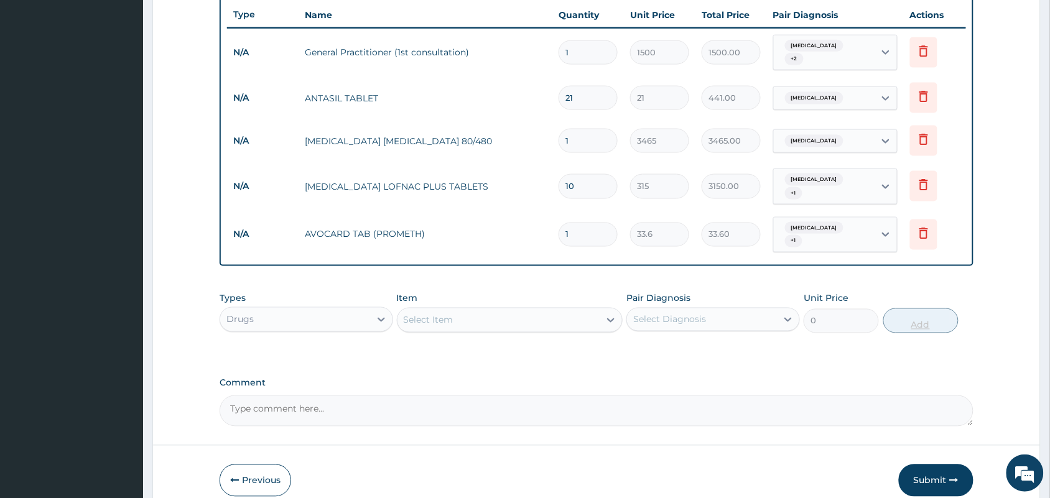
type input "12"
type input "403.20"
type input "1"
type input "33.60"
type input "0.00"
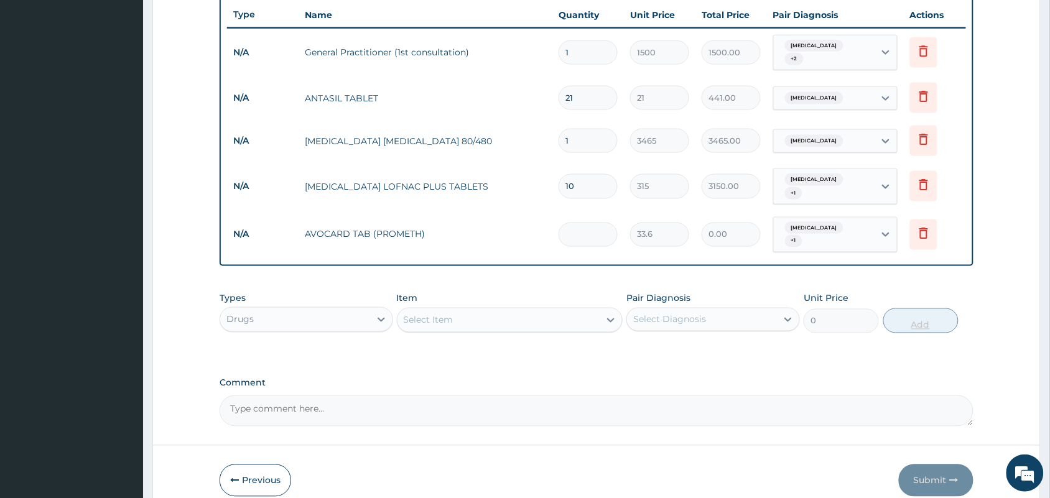
type input "2"
type input "67.20"
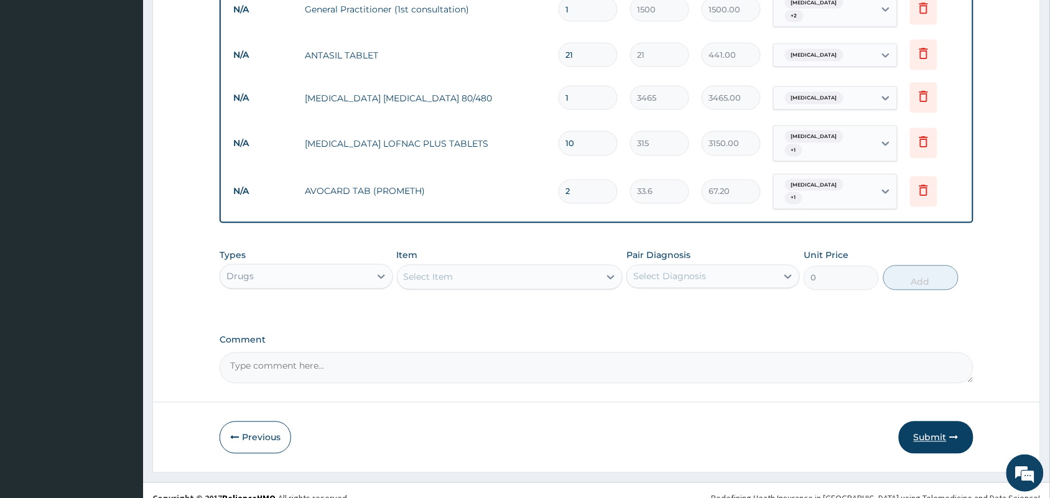
type input "2"
click at [938, 422] on button "Submit" at bounding box center [936, 438] width 75 height 32
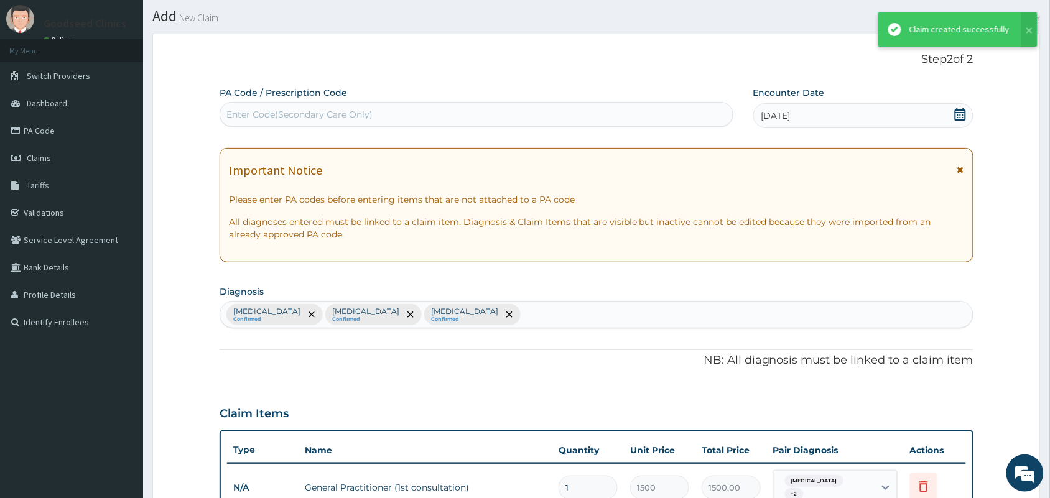
scroll to position [511, 0]
